Goal: Navigation & Orientation: Find specific page/section

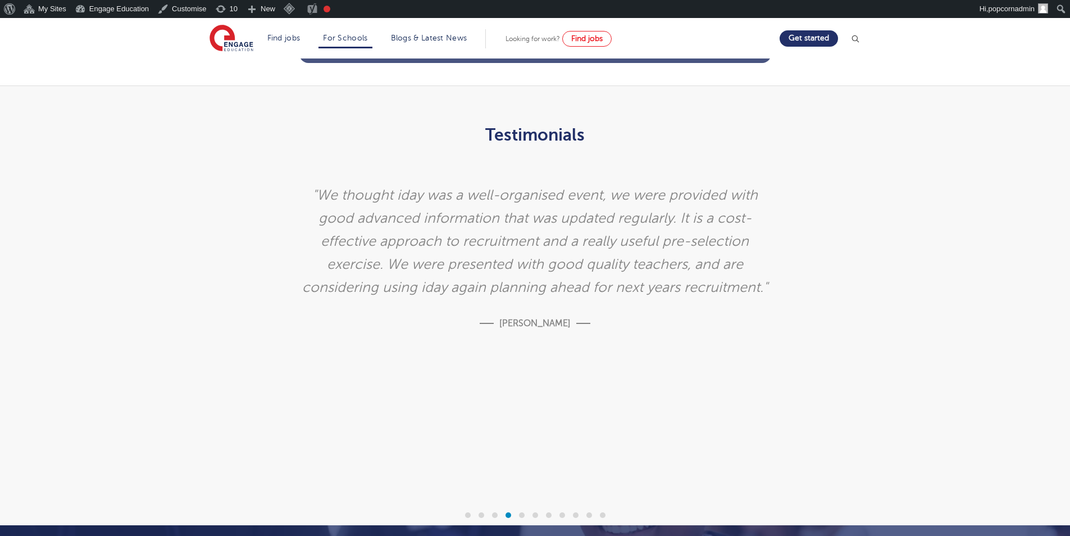
scroll to position [3008, 0]
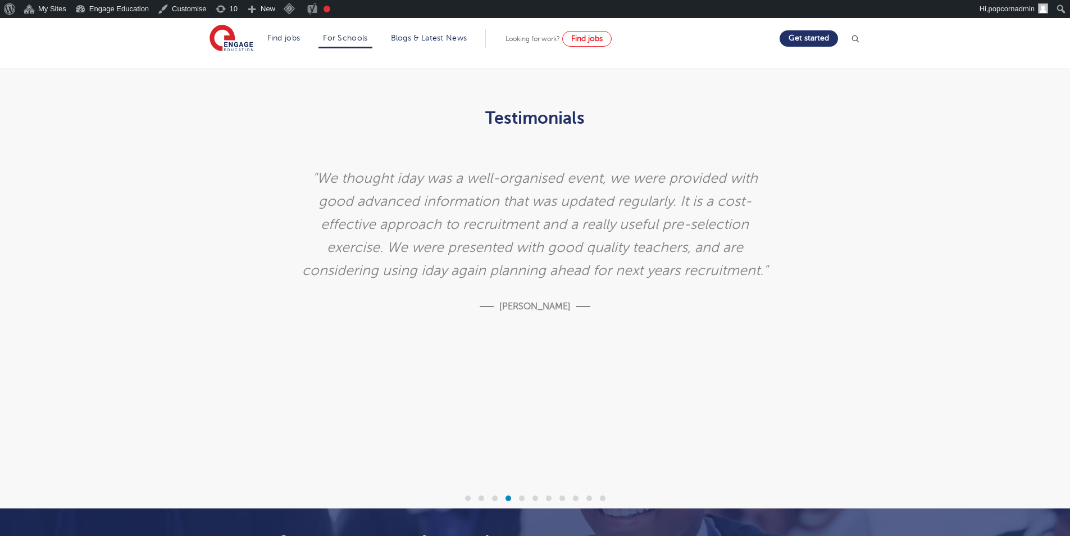
click at [523, 495] on span at bounding box center [522, 498] width 6 height 6
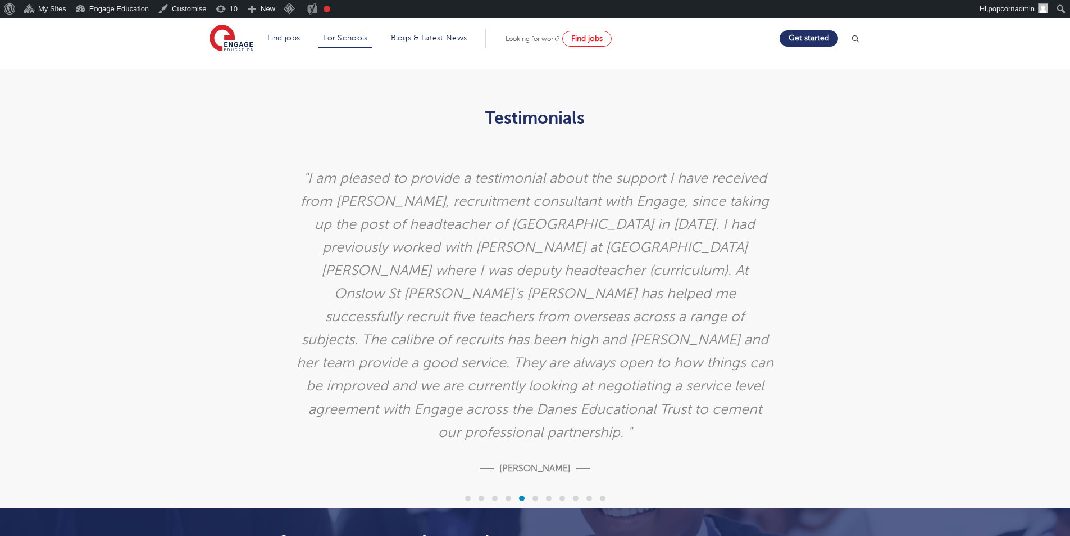
click at [598, 492] on div at bounding box center [602, 497] width 13 height 11
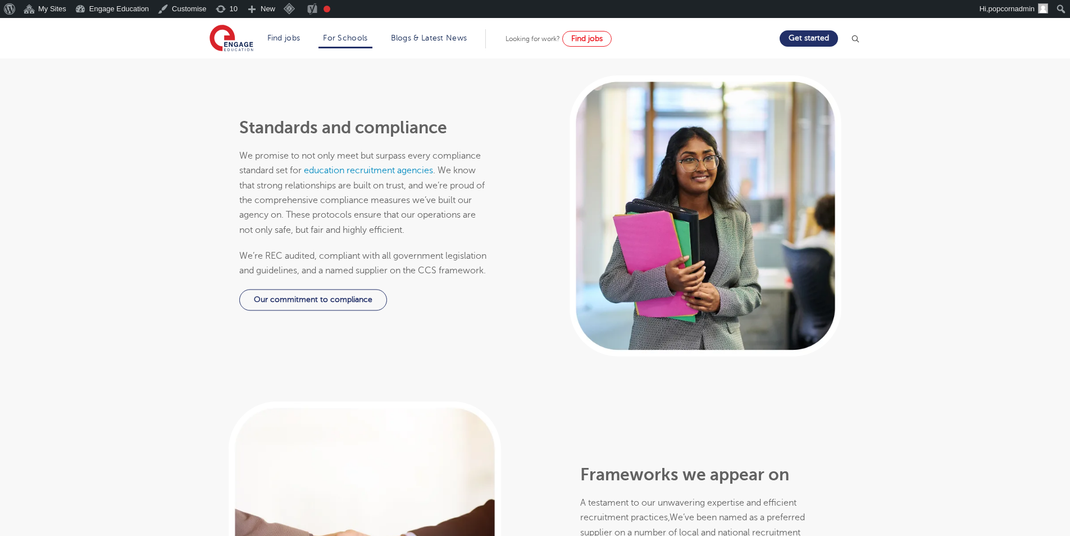
scroll to position [1716, 0]
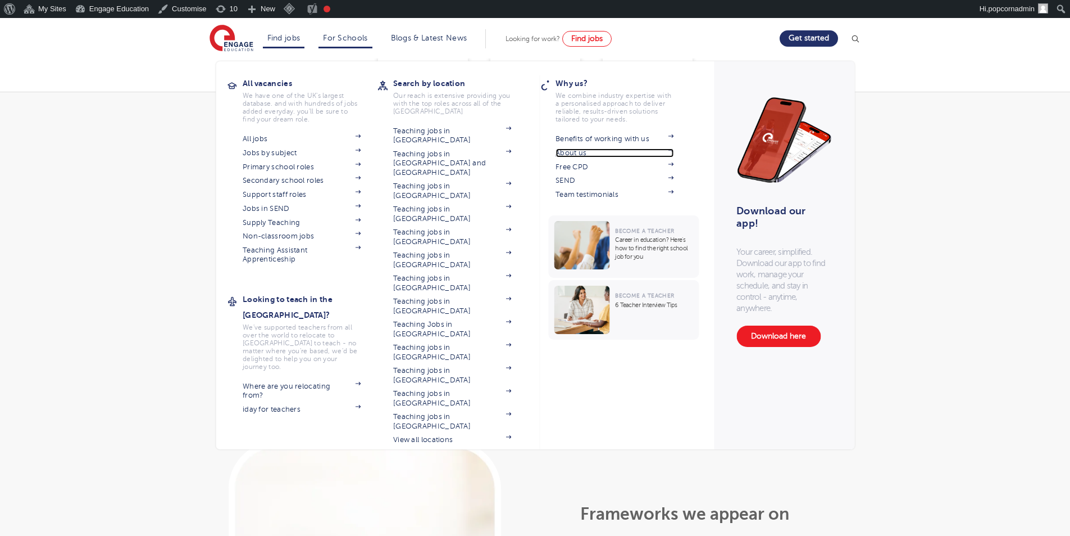
click at [579, 152] on link "About us" at bounding box center [615, 152] width 118 height 9
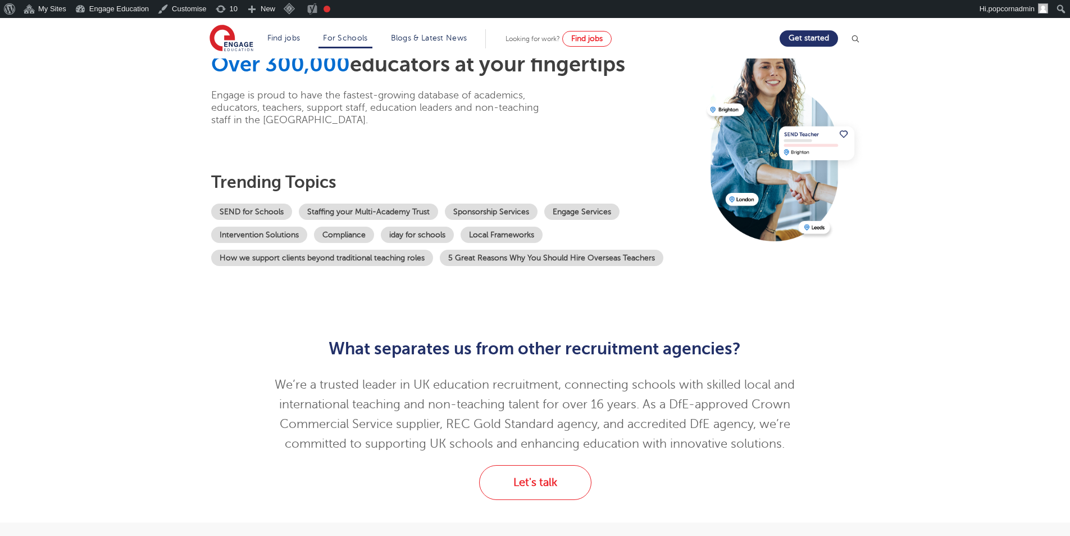
scroll to position [0, 0]
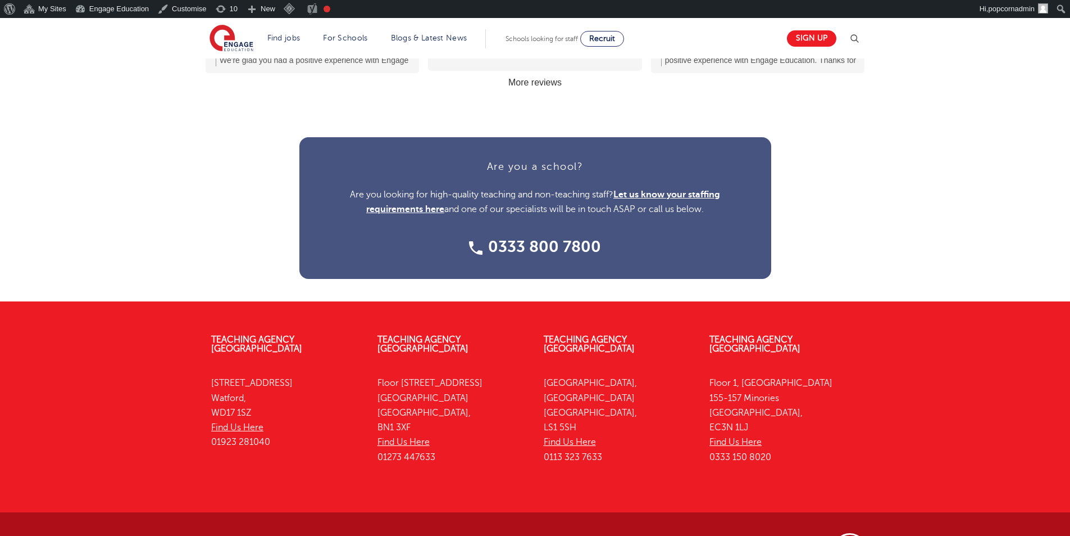
scroll to position [1423, 0]
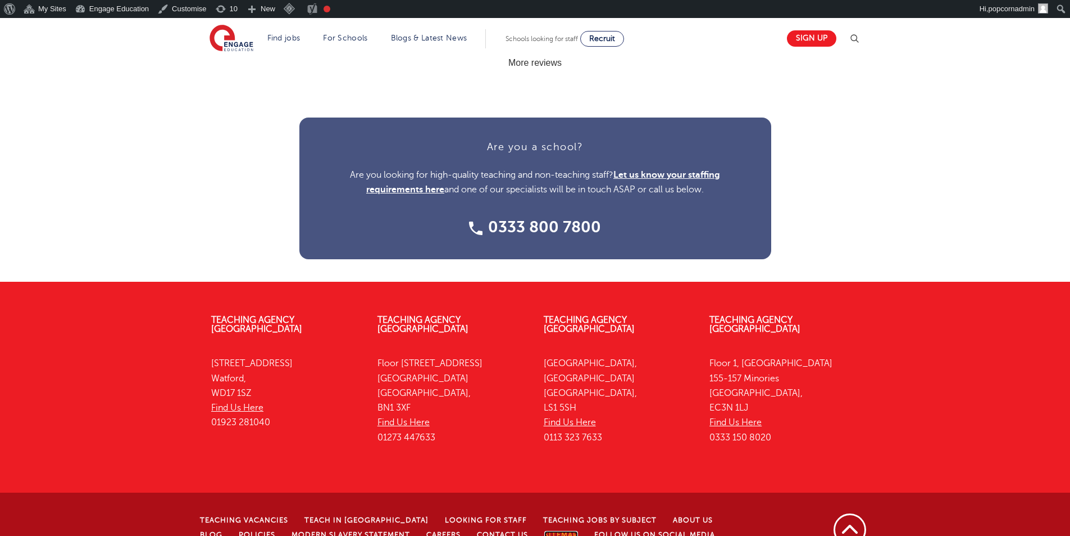
click at [544, 530] on link "Sitemap" at bounding box center [561, 534] width 34 height 8
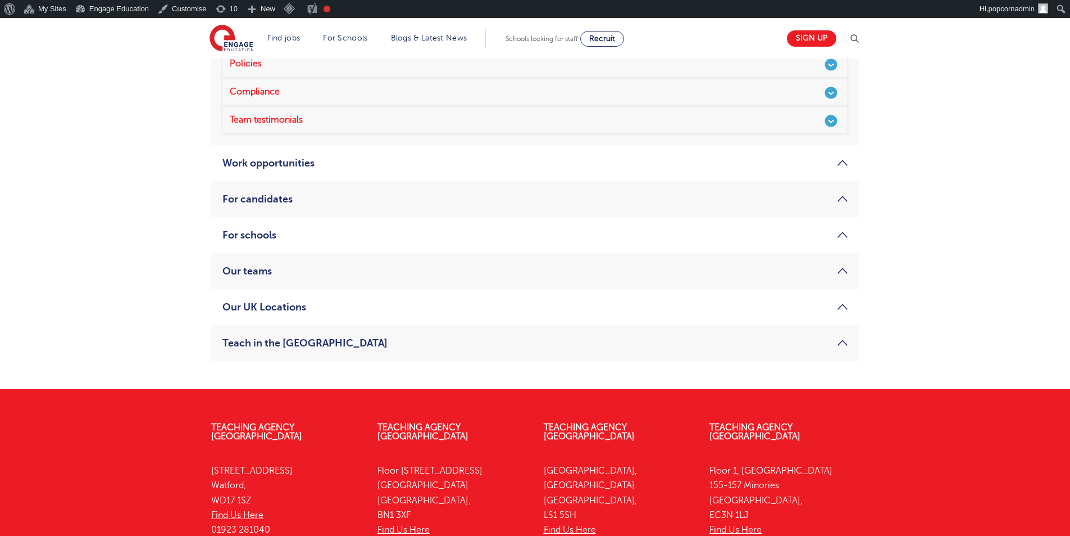
scroll to position [217, 0]
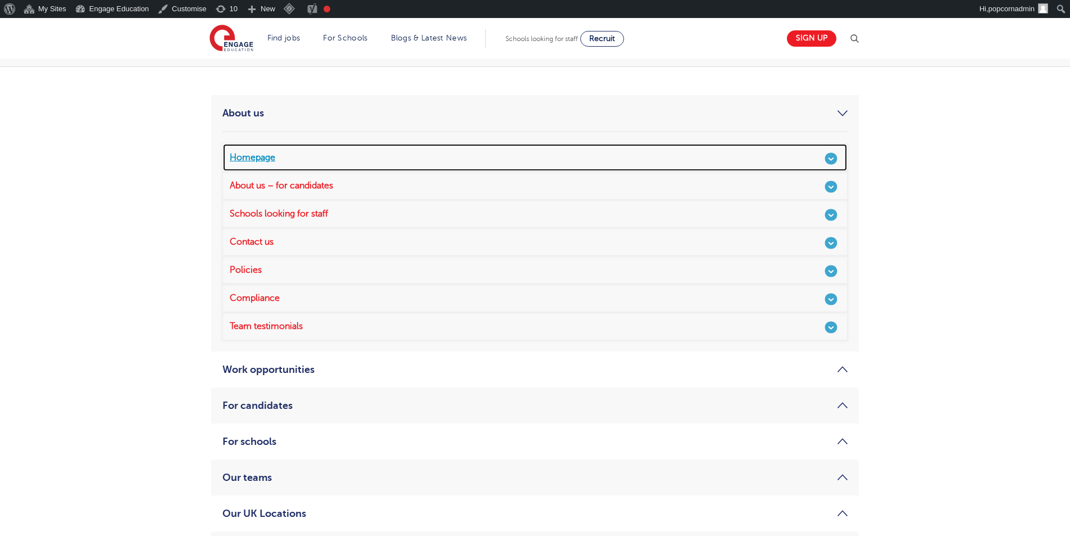
click at [782, 161] on link "Homepage" at bounding box center [535, 157] width 625 height 28
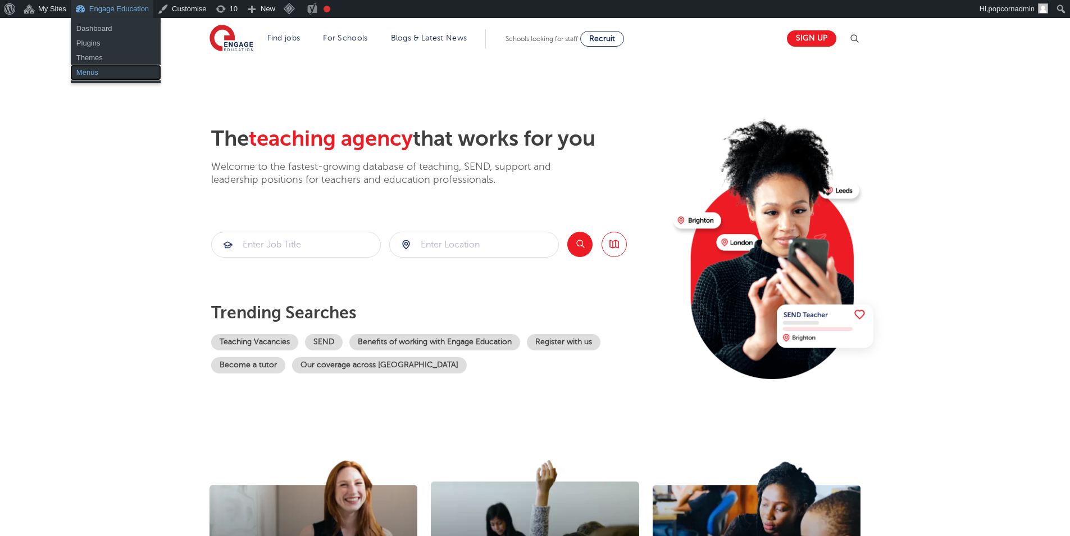
click at [92, 74] on link "Menus" at bounding box center [116, 72] width 90 height 15
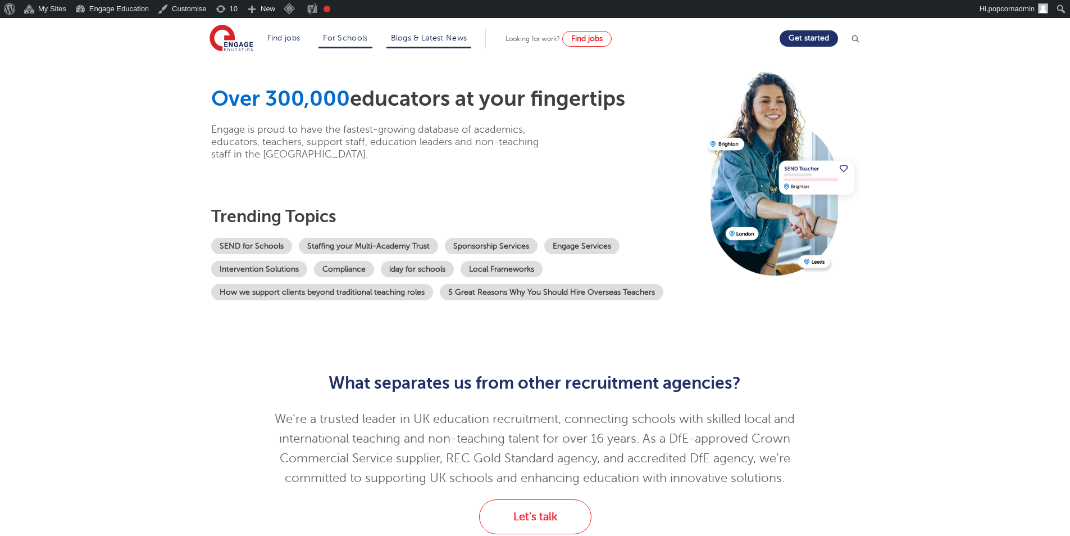
scroll to position [56, 0]
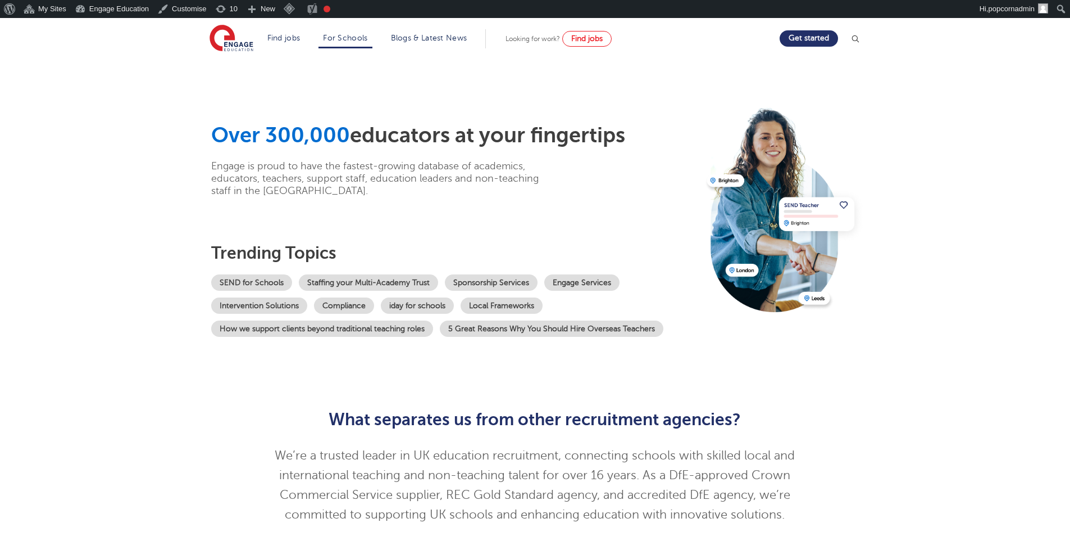
scroll to position [56, 0]
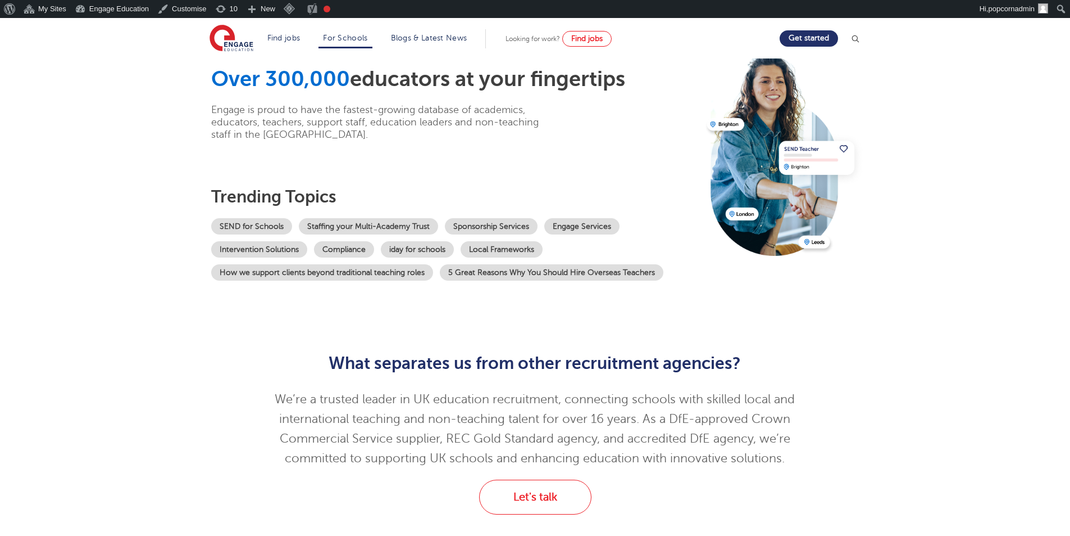
click at [854, 364] on div "What separates us from other recruitment agencies? We’re a trusted leader in UK…" at bounding box center [535, 408] width 682 height 143
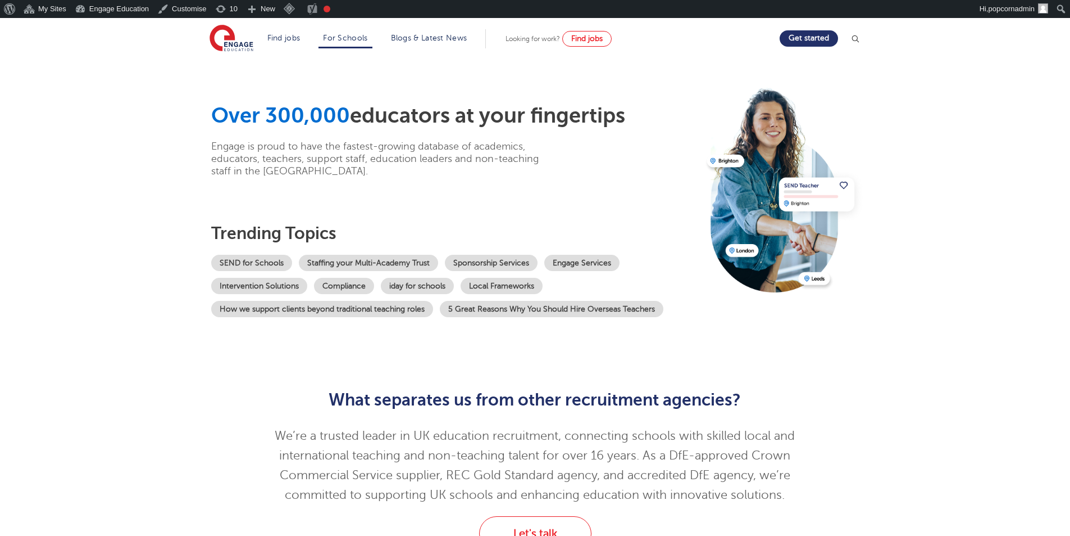
scroll to position [0, 0]
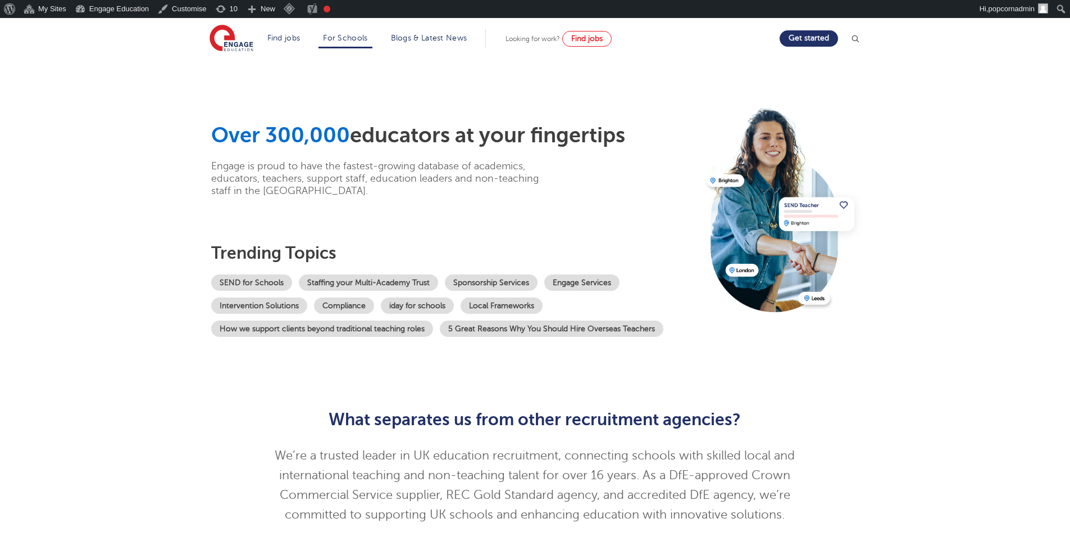
click at [403, 159] on div "Over 300,000 educators at your fingertips Engage is proud to have the fastest-g…" at bounding box center [455, 159] width 488 height 74
click at [432, 140] on h1 "Over 300,000 educators at your fingertips" at bounding box center [455, 135] width 488 height 26
click at [453, 167] on p "Engage is proud to have the fastest-growing database of academics, educators, t…" at bounding box center [384, 178] width 346 height 37
click at [431, 190] on p "Engage is proud to have the fastest-growing database of academics, educators, t…" at bounding box center [384, 178] width 346 height 37
click at [622, 192] on div "Over 300,000 educators at your fingertips Engage is proud to have the fastest-g…" at bounding box center [455, 159] width 488 height 74
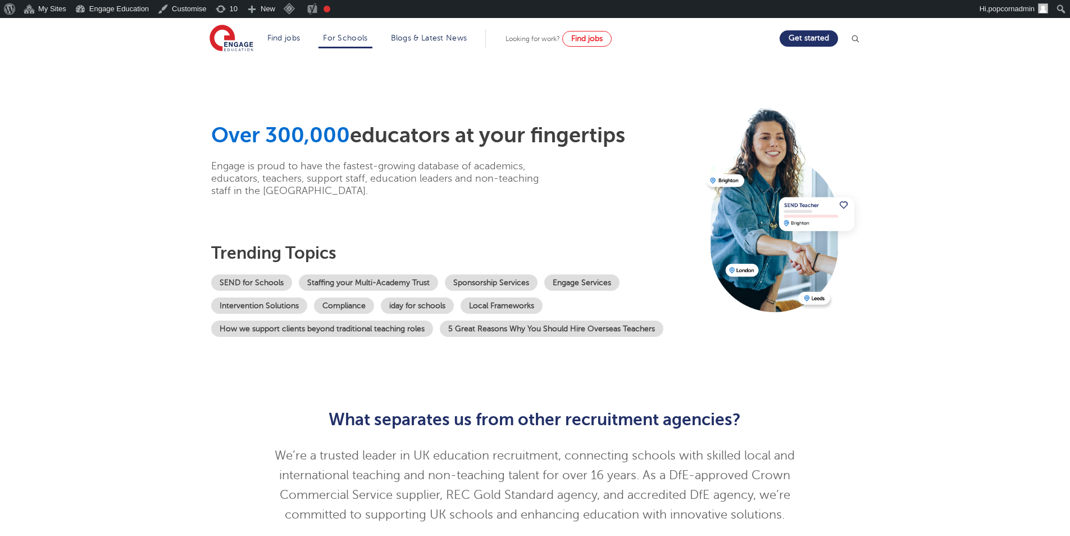
click at [454, 122] on div "Over 300,000 educators at your fingertips Engage is proud to have the fastest-g…" at bounding box center [535, 225] width 682 height 334
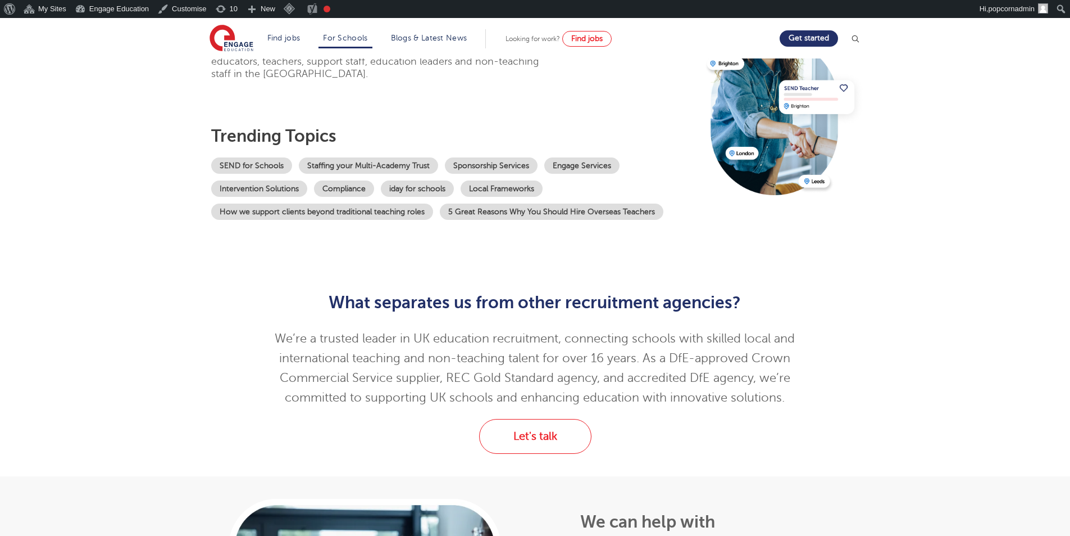
scroll to position [112, 0]
